Goal: Task Accomplishment & Management: Use online tool/utility

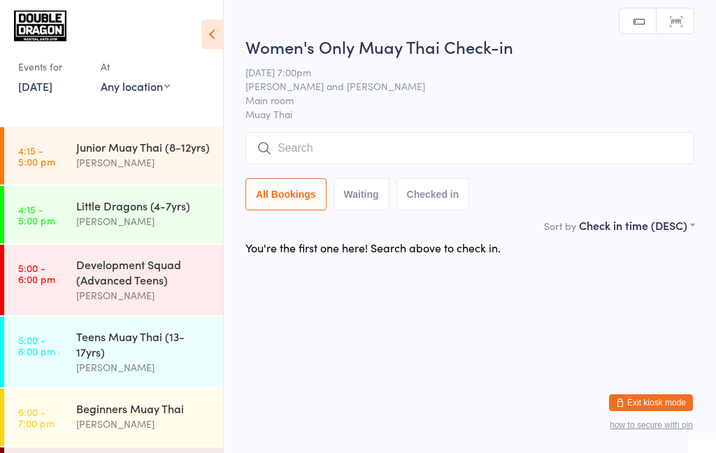
scroll to position [245, 0]
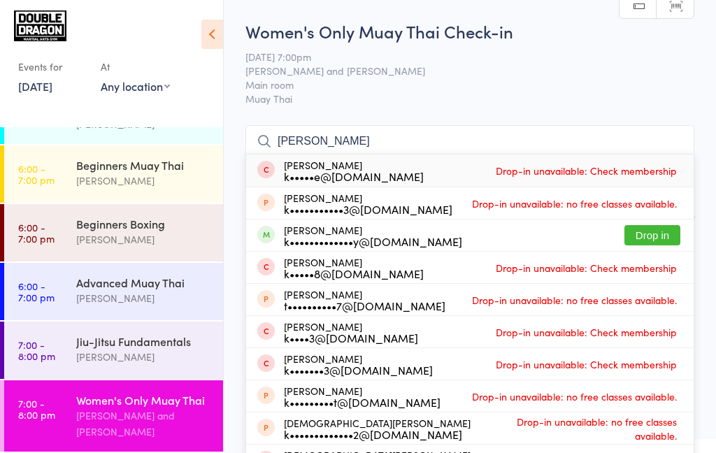
type input "[PERSON_NAME]"
click at [650, 241] on button "Drop in" at bounding box center [653, 235] width 56 height 20
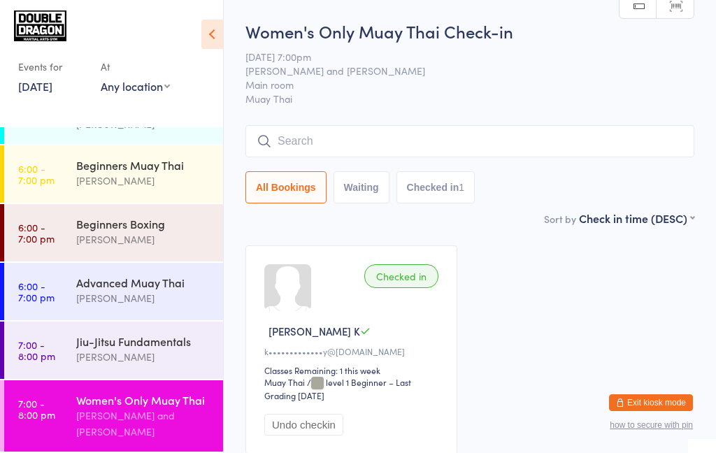
click at [448, 147] on input "search" at bounding box center [470, 141] width 449 height 32
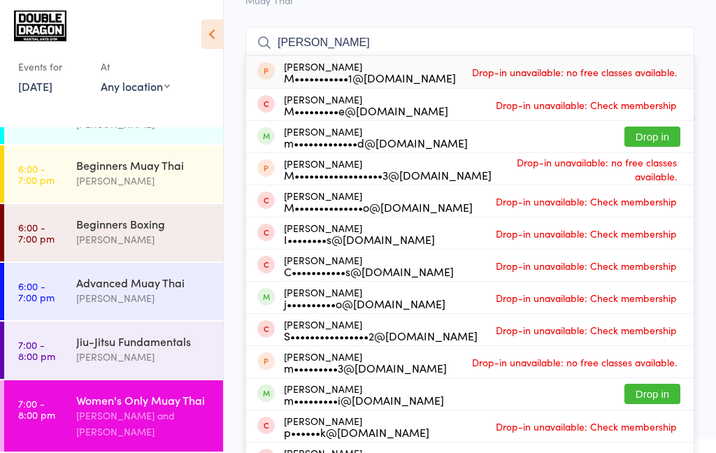
type input "[PERSON_NAME]"
click at [658, 142] on button "Drop in" at bounding box center [653, 137] width 56 height 20
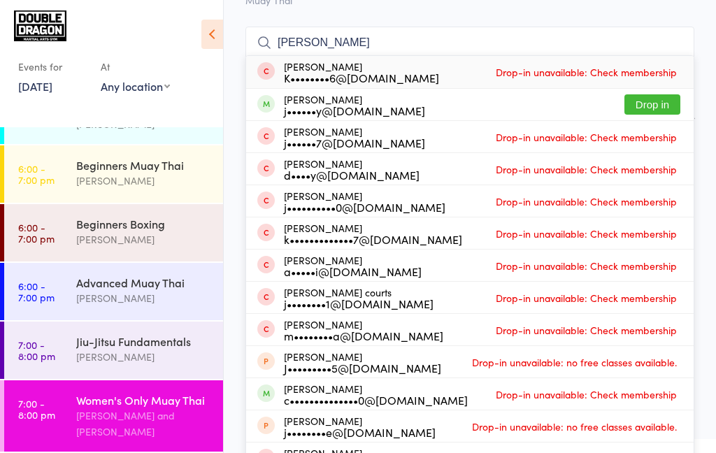
type input "[PERSON_NAME]"
click at [656, 106] on button "Drop in" at bounding box center [653, 104] width 56 height 20
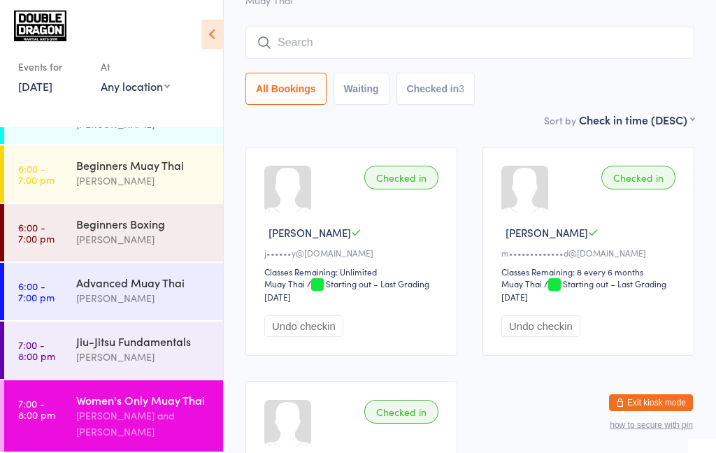
click at [146, 432] on div "[PERSON_NAME] and [PERSON_NAME]" at bounding box center [143, 424] width 135 height 32
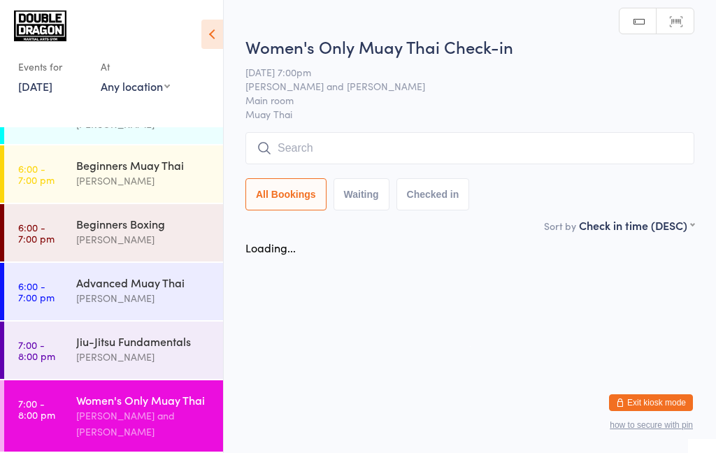
scroll to position [0, 0]
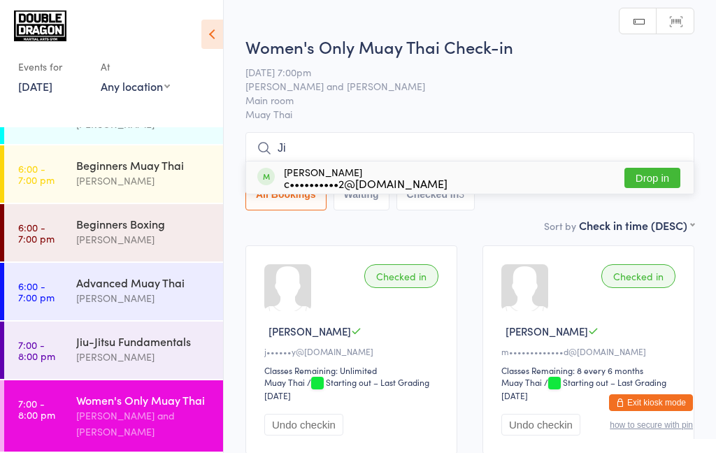
type input "Ji"
click at [656, 178] on button "Drop in" at bounding box center [653, 178] width 56 height 20
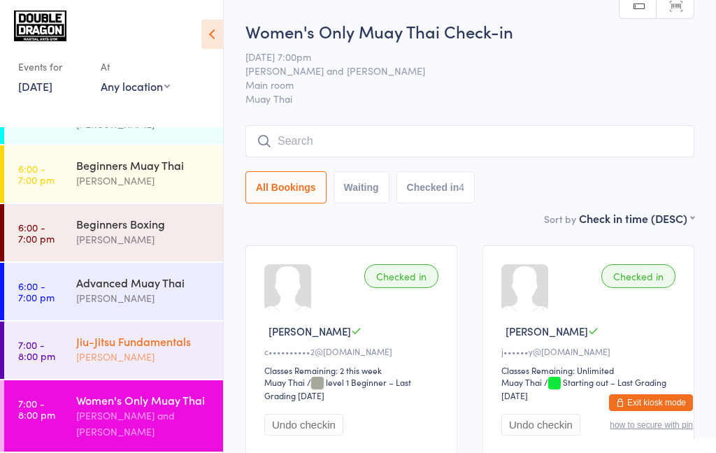
click at [149, 329] on div "Jiu-Jitsu Fundamentals [PERSON_NAME]" at bounding box center [149, 349] width 147 height 55
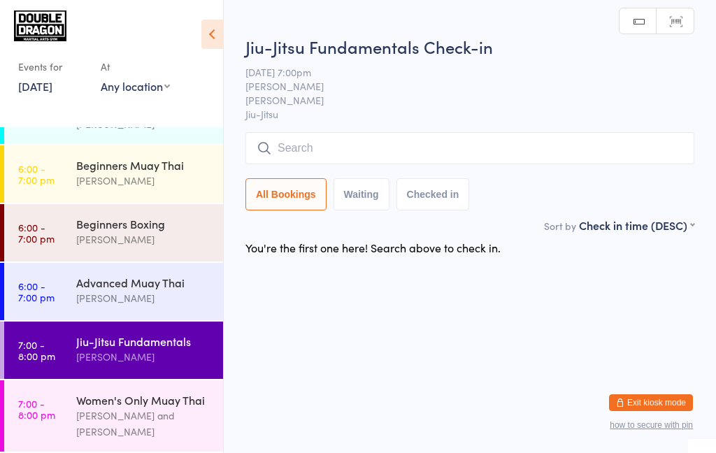
click at [150, 362] on div "[PERSON_NAME]" at bounding box center [143, 357] width 135 height 16
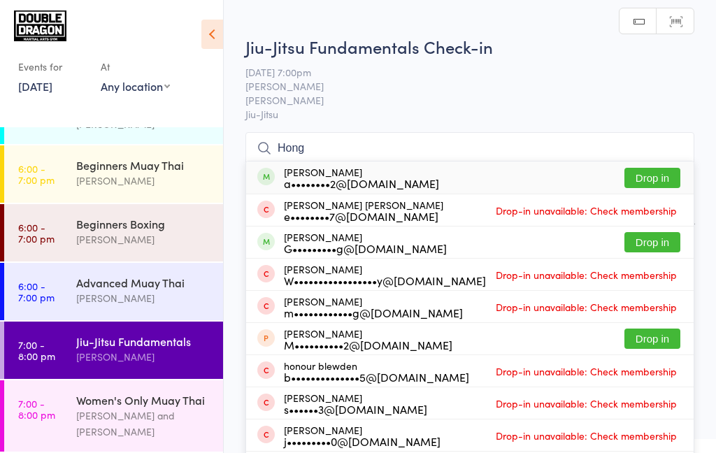
type input "Hong"
click at [655, 173] on button "Drop in" at bounding box center [653, 178] width 56 height 20
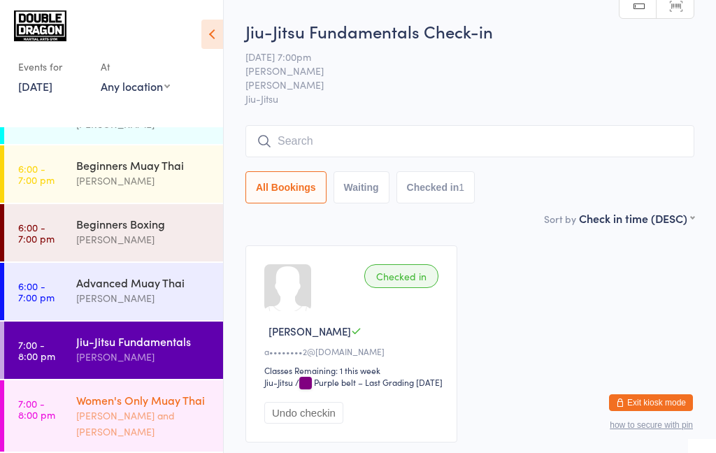
click at [120, 413] on div "[PERSON_NAME] and [PERSON_NAME]" at bounding box center [143, 424] width 135 height 32
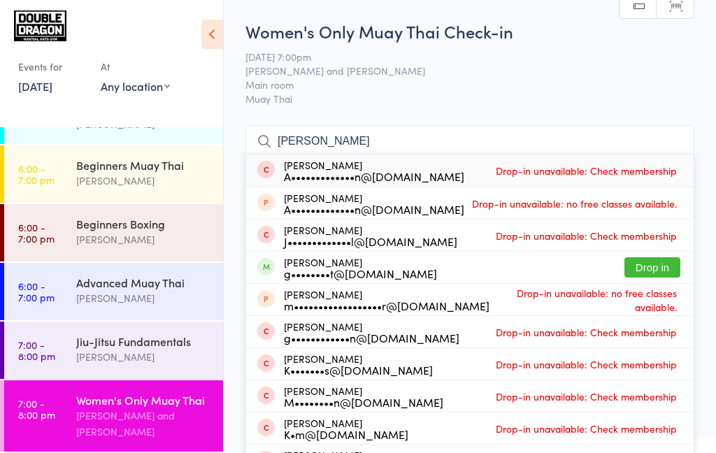
type input "[PERSON_NAME]"
click at [667, 268] on button "Drop in" at bounding box center [653, 267] width 56 height 20
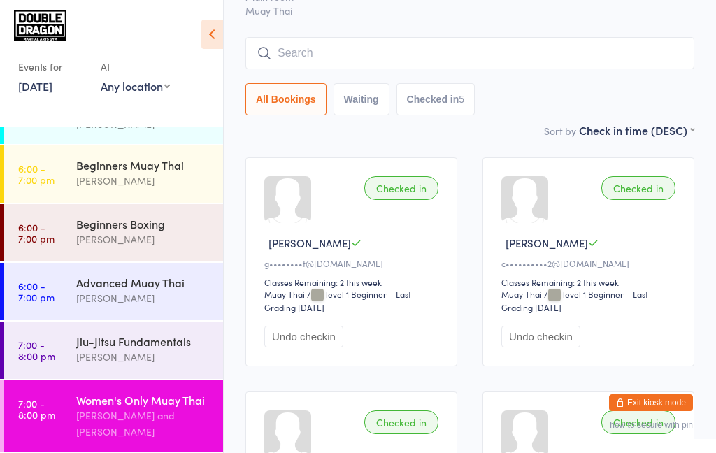
scroll to position [97, 0]
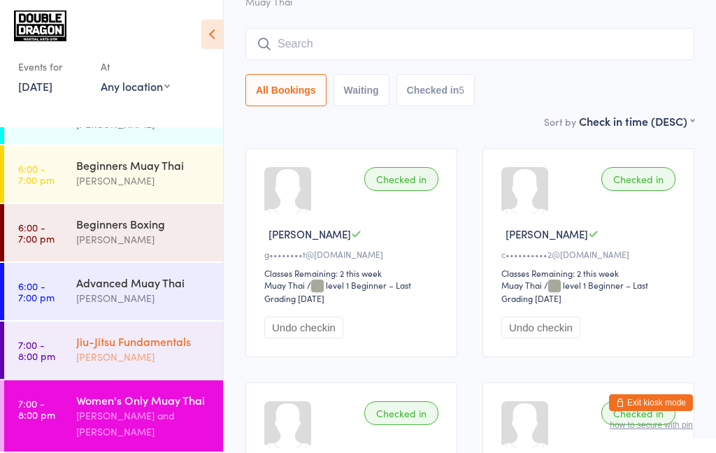
click at [41, 343] on time "7:00 - 8:00 pm" at bounding box center [36, 350] width 37 height 22
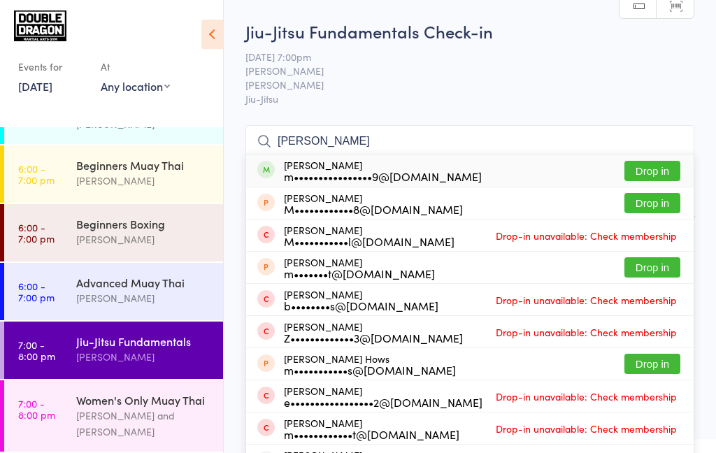
type input "[PERSON_NAME]"
click at [657, 171] on button "Drop in" at bounding box center [653, 171] width 56 height 20
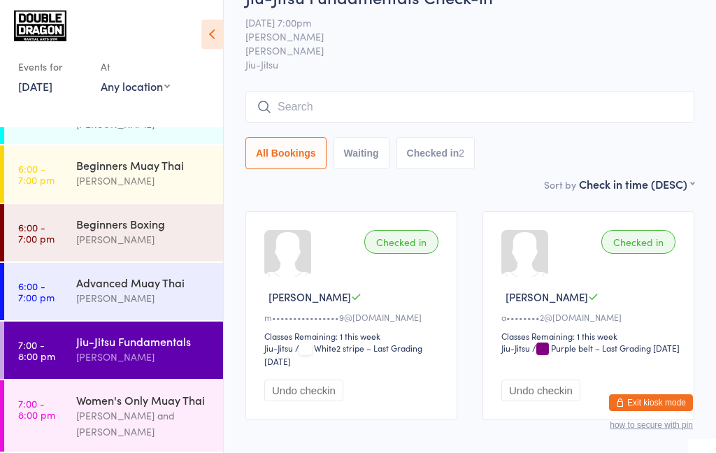
scroll to position [31, 0]
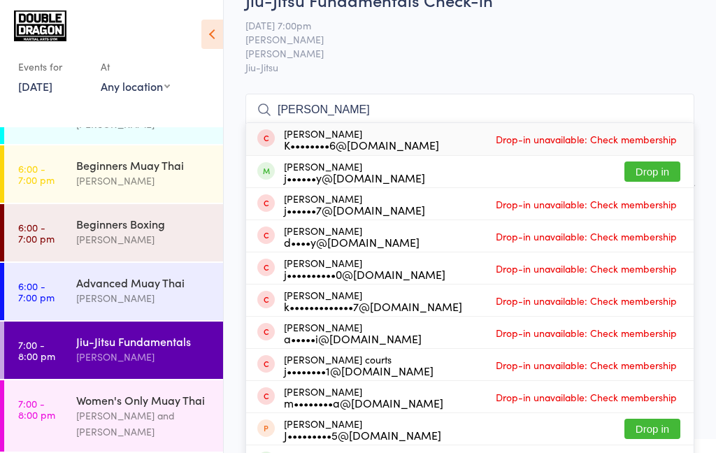
type input "[PERSON_NAME]"
click at [645, 175] on button "Drop in" at bounding box center [653, 172] width 56 height 20
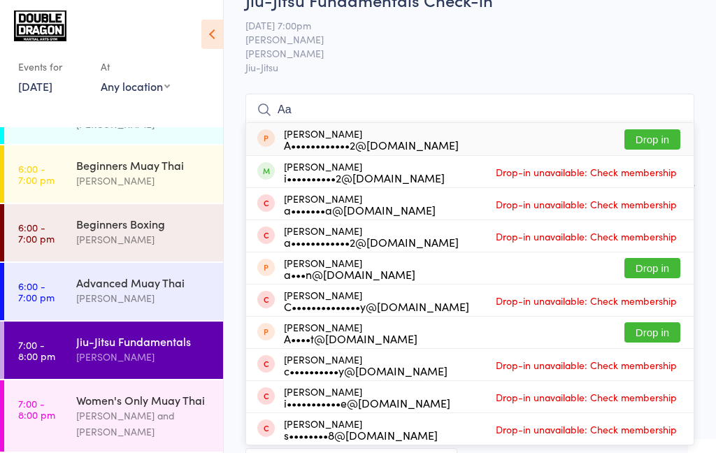
type input "A"
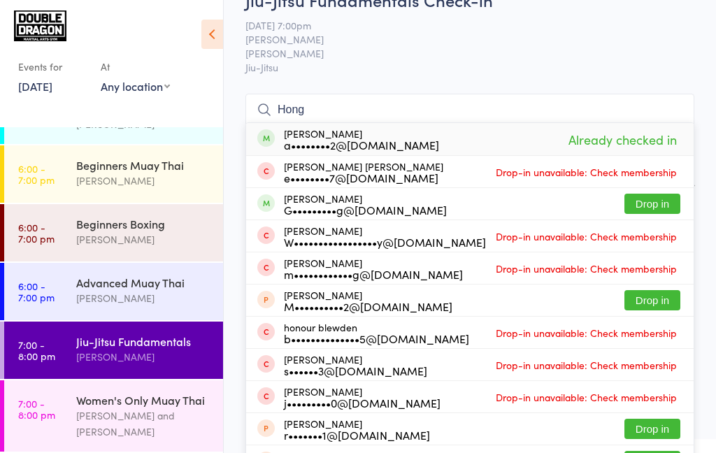
type input "Hong"
click at [665, 57] on span "[PERSON_NAME]" at bounding box center [459, 53] width 427 height 14
